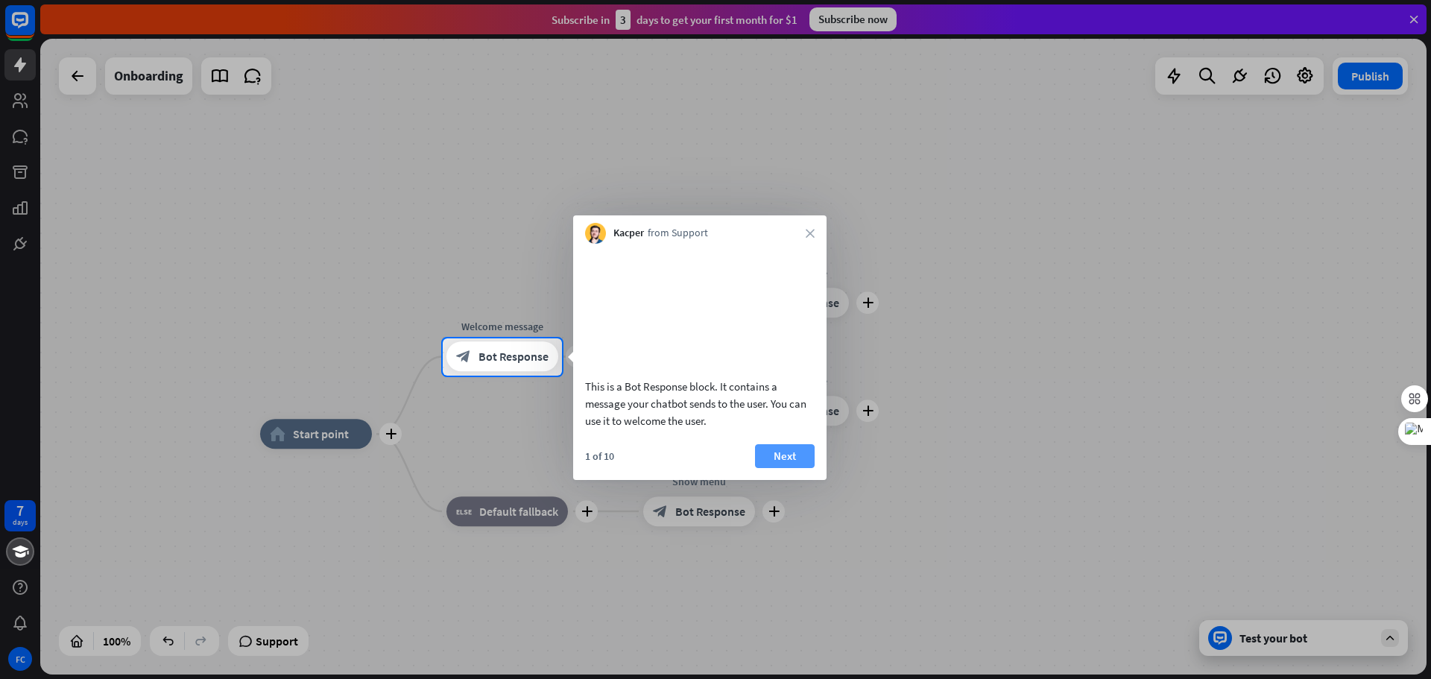
click at [786, 468] on button "Next" at bounding box center [785, 456] width 60 height 24
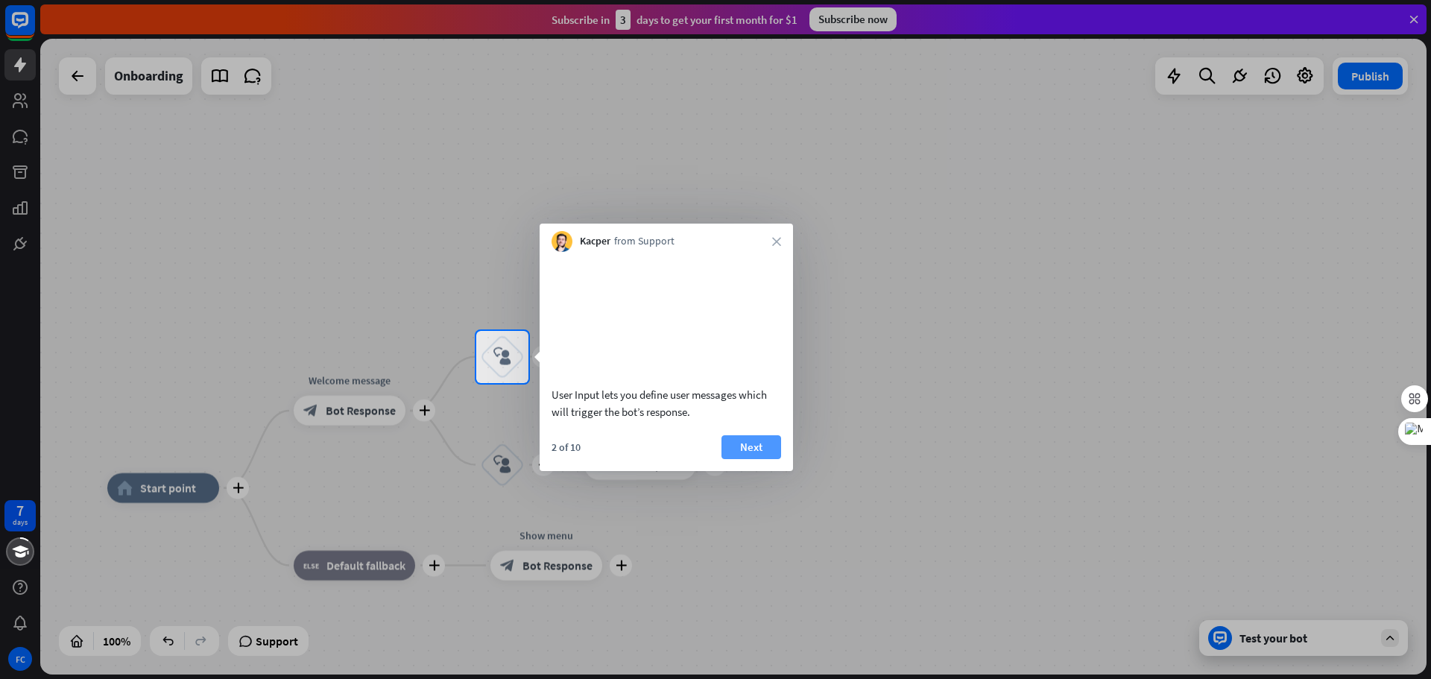
click at [753, 459] on button "Next" at bounding box center [751, 447] width 60 height 24
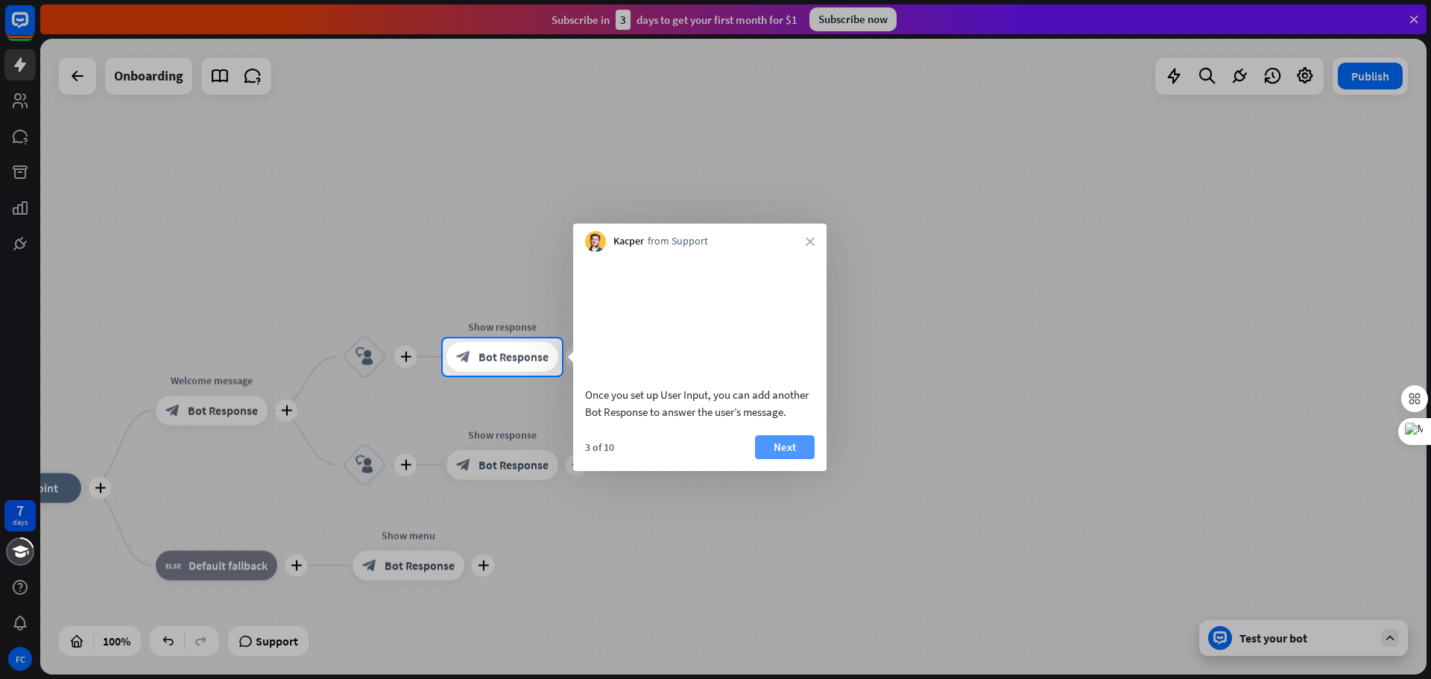
click at [778, 459] on button "Next" at bounding box center [785, 447] width 60 height 24
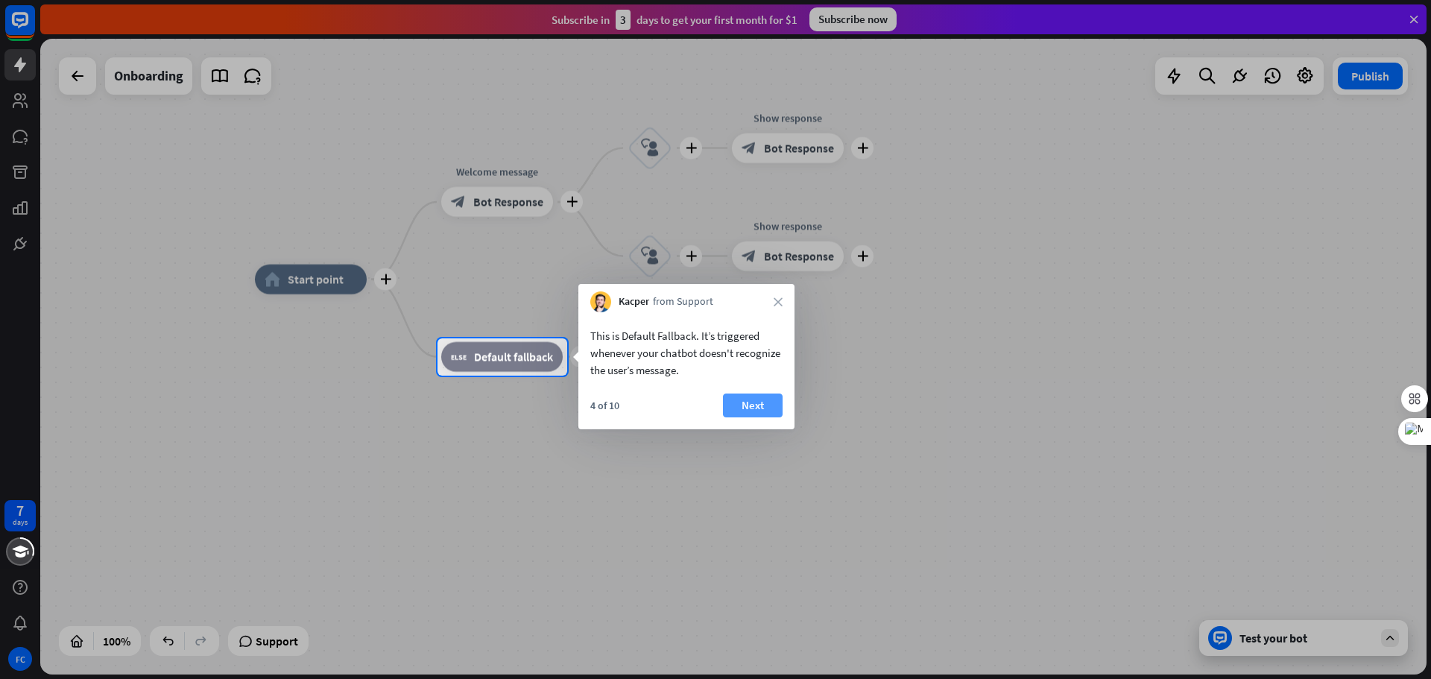
click at [746, 405] on button "Next" at bounding box center [753, 406] width 60 height 24
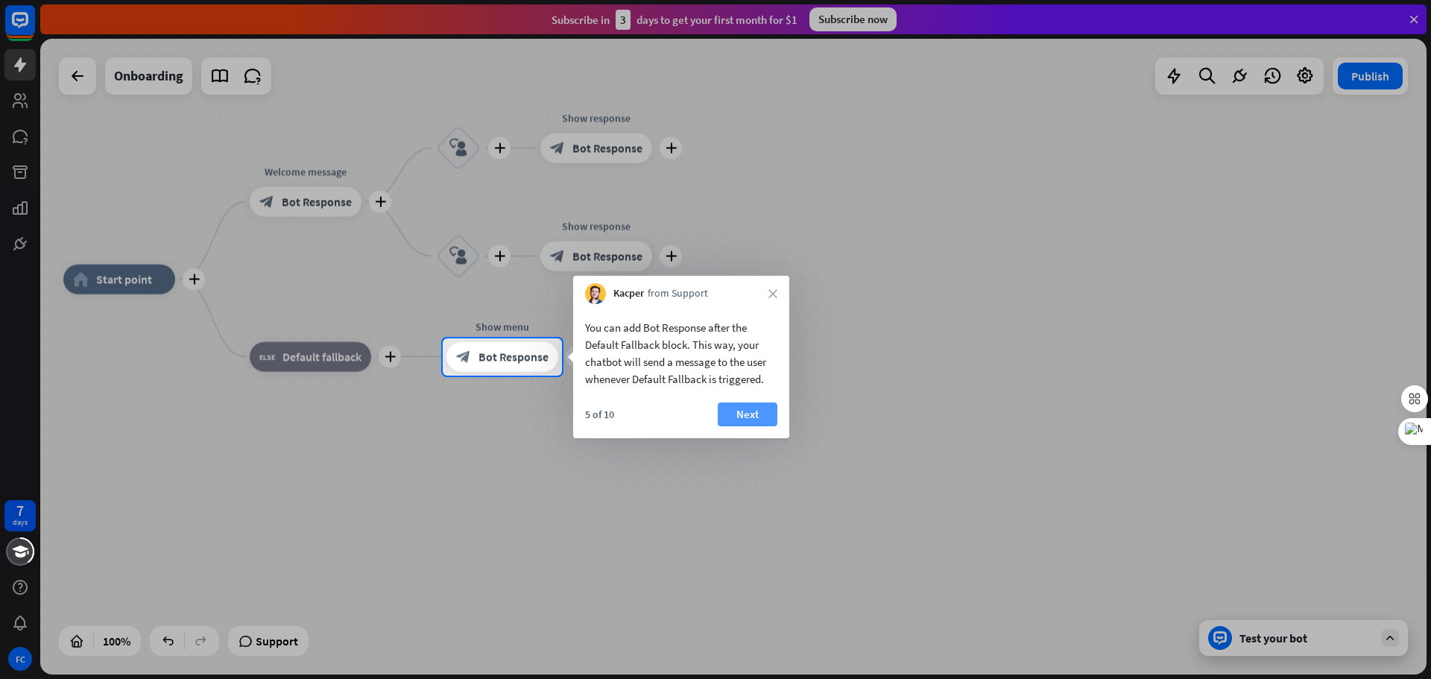
click at [754, 412] on button "Next" at bounding box center [748, 414] width 60 height 24
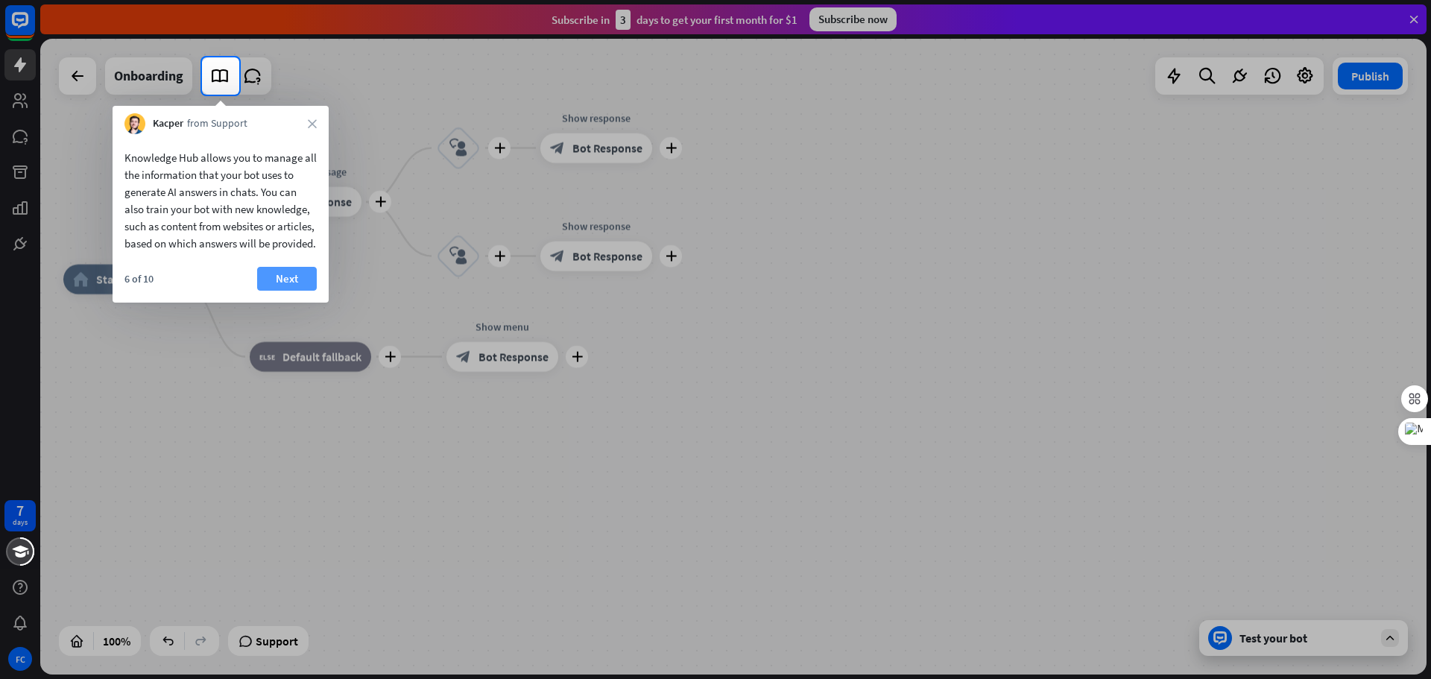
click at [284, 291] on button "Next" at bounding box center [287, 279] width 60 height 24
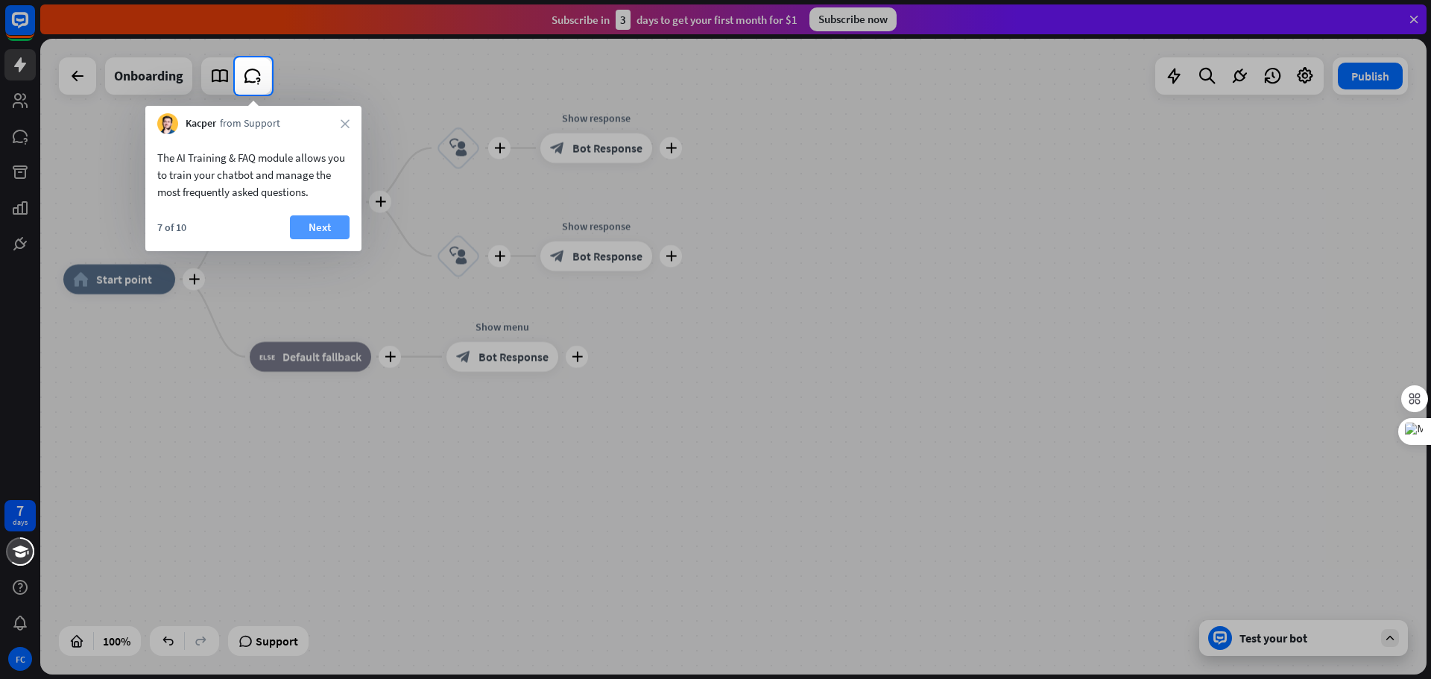
click at [313, 233] on button "Next" at bounding box center [320, 227] width 60 height 24
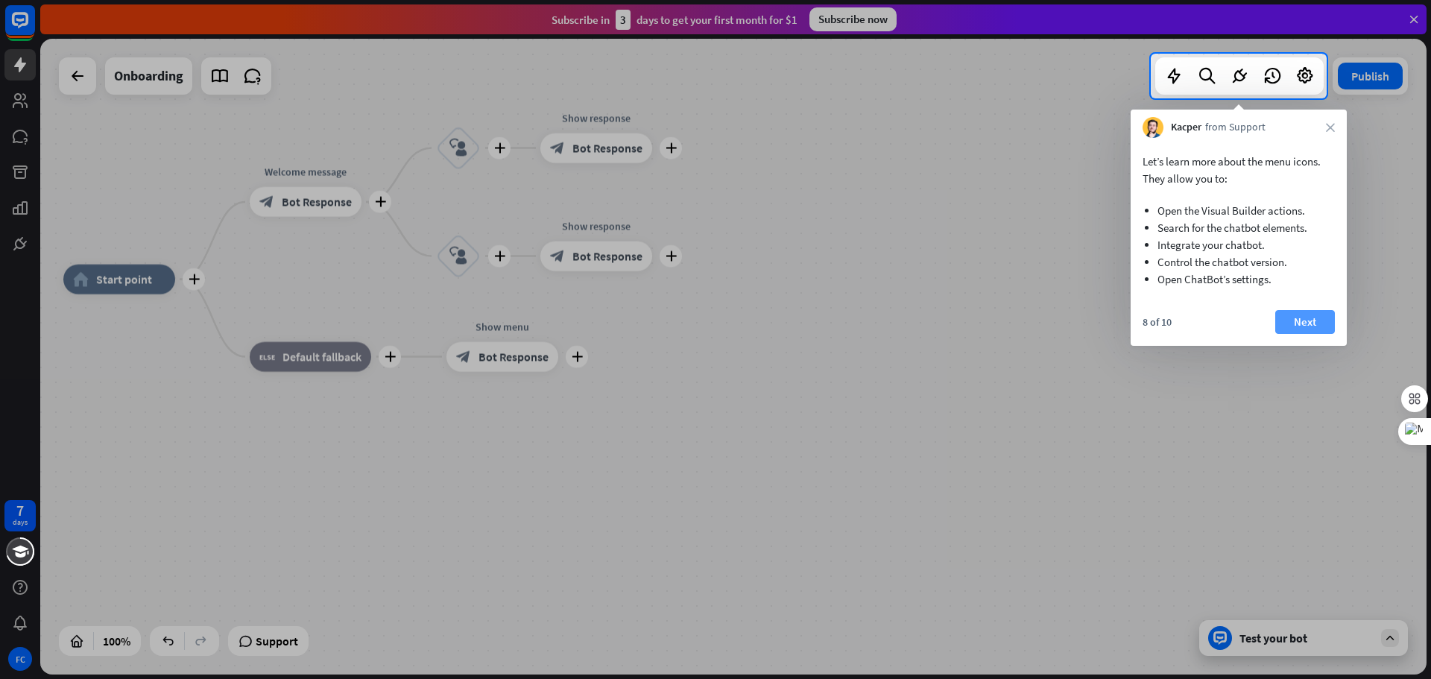
click at [1301, 315] on button "Next" at bounding box center [1305, 322] width 60 height 24
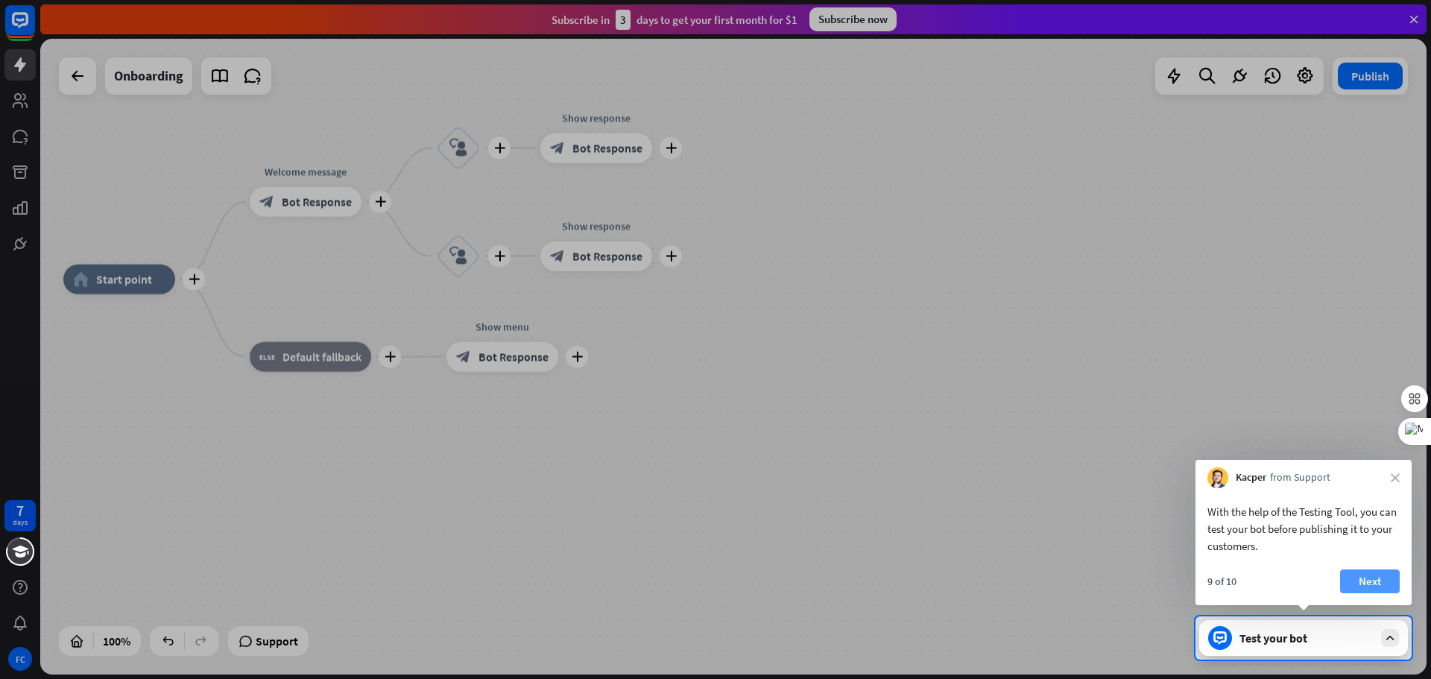
click at [1372, 575] on button "Next" at bounding box center [1370, 581] width 60 height 24
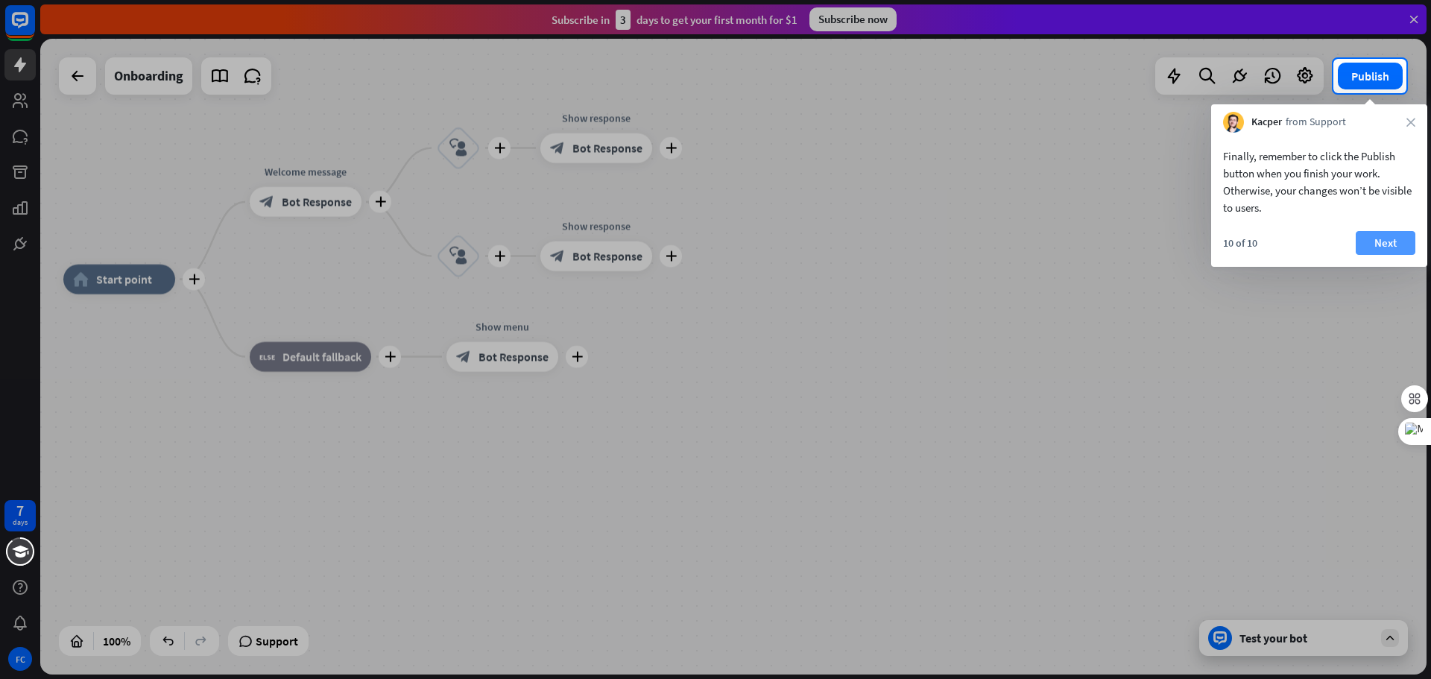
click at [1381, 241] on button "Next" at bounding box center [1386, 243] width 60 height 24
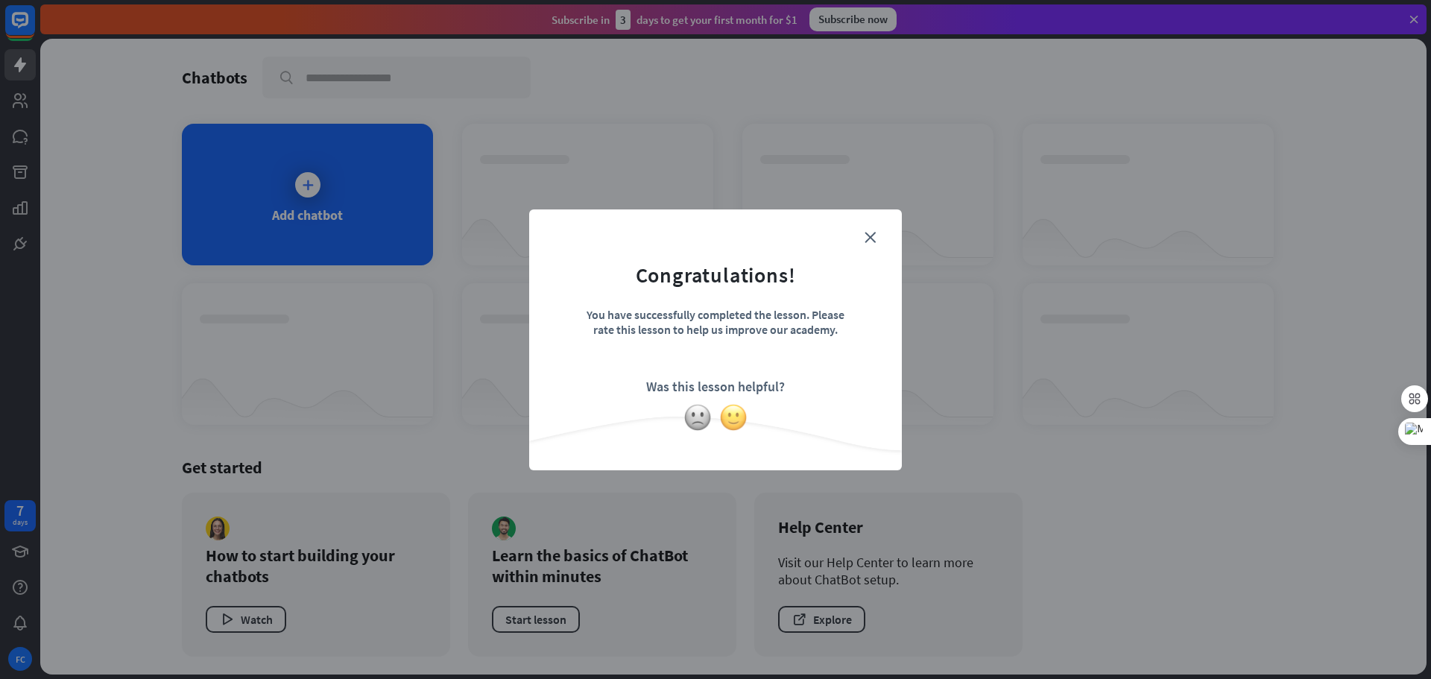
click at [730, 414] on img at bounding box center [733, 417] width 28 height 28
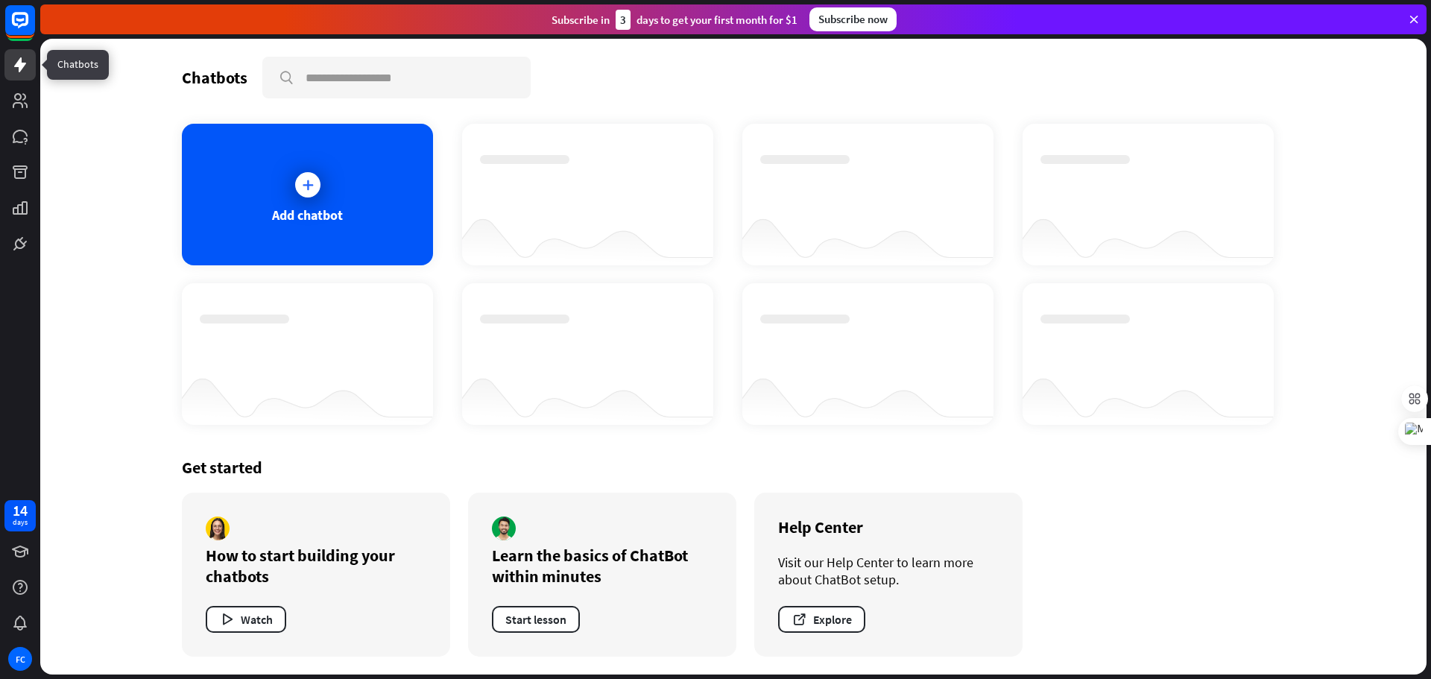
click at [18, 63] on icon at bounding box center [20, 64] width 12 height 15
click at [250, 617] on button "Watch" at bounding box center [246, 619] width 80 height 27
click at [1015, 149] on div "close" at bounding box center [715, 339] width 1431 height 679
